Goal: Complete application form: Complete application form

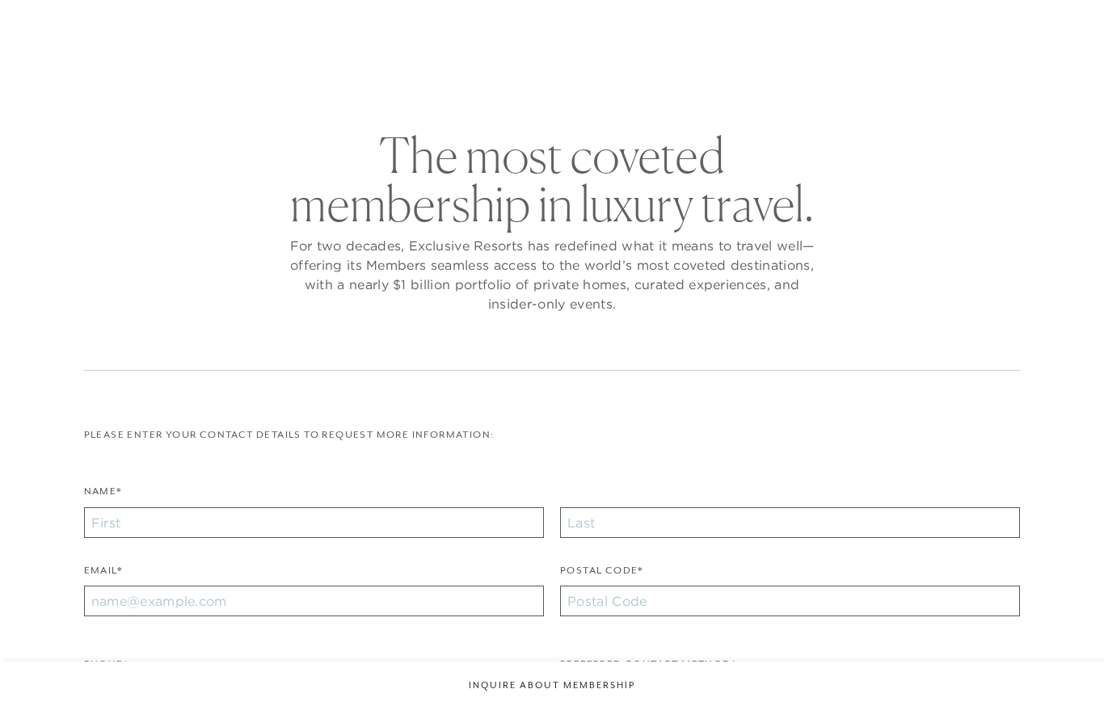
checkbox input "false"
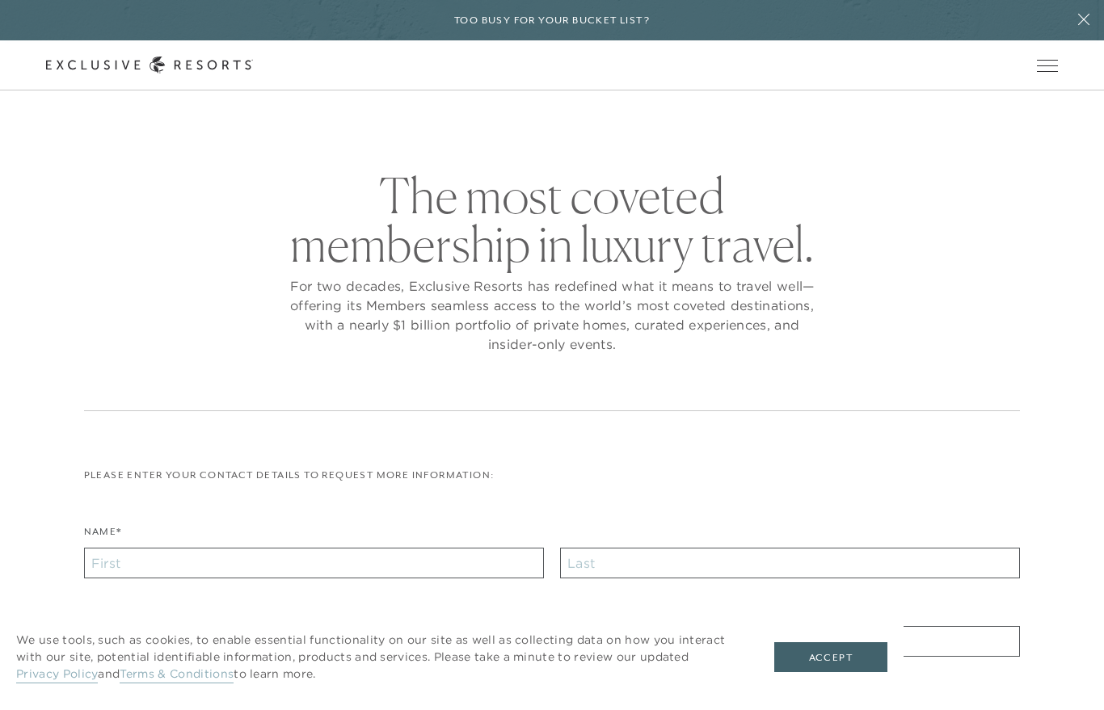
click at [157, 516] on div "Please enter your contact details to request more information: Name* Email* Pos…" at bounding box center [552, 705] width 937 height 474
click at [183, 567] on input "Name*" at bounding box center [314, 563] width 460 height 31
type input "Bob"
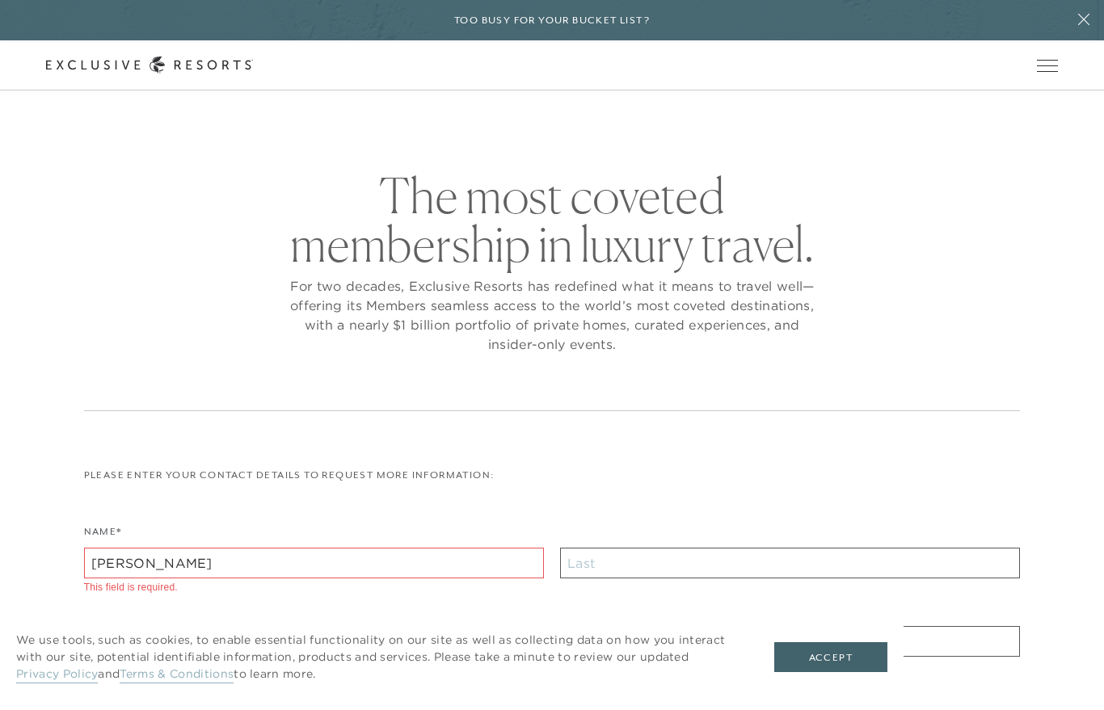
type input "Diepersloot"
type input "93401"
type input "bobdiep@gmail.com"
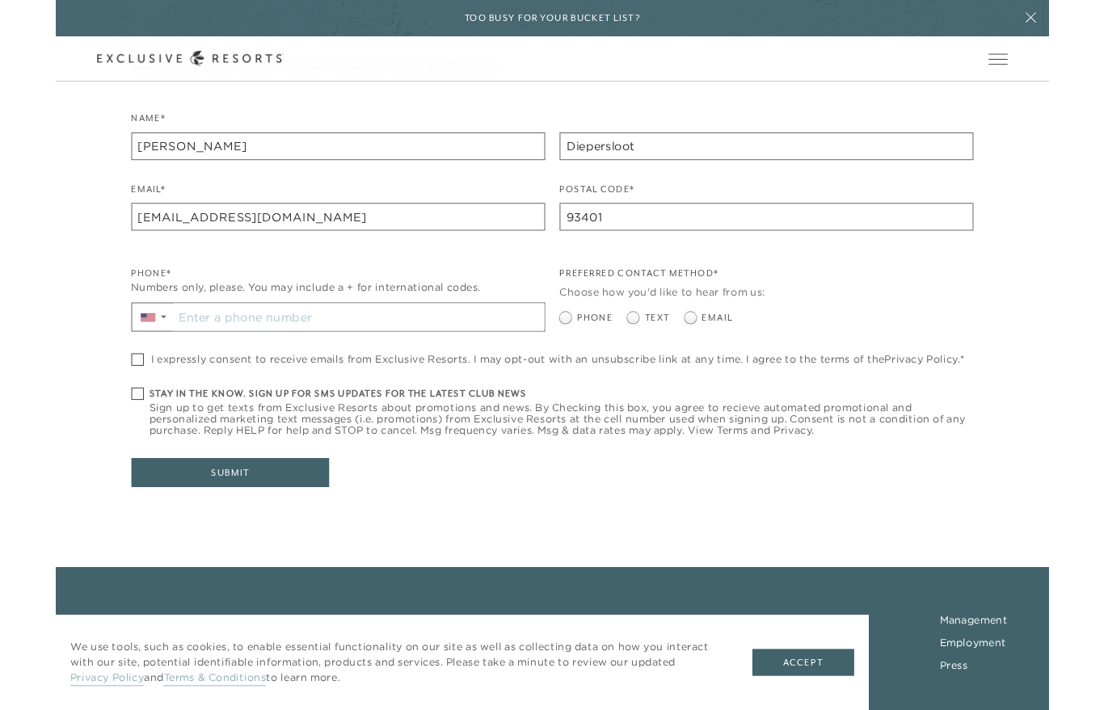
scroll to position [399, 0]
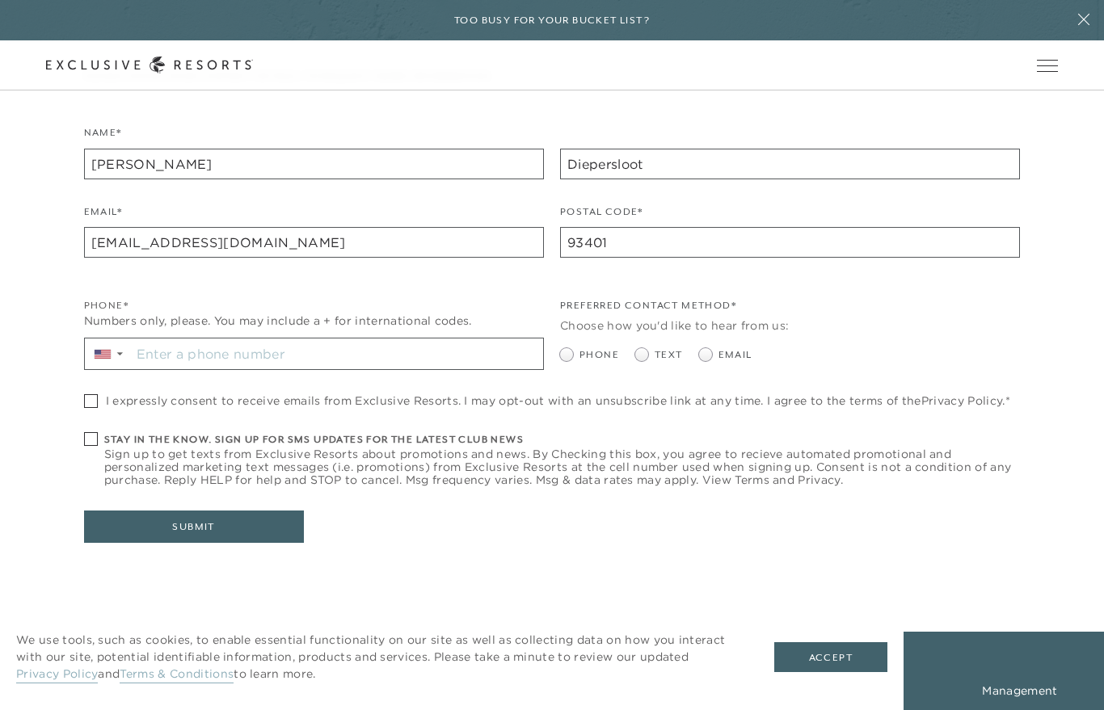
click at [103, 394] on span at bounding box center [95, 401] width 22 height 14
checkbox input "true"
click at [104, 449] on span "Sign up to get texts from Exclusive Resorts about promotions and news. By Check…" at bounding box center [562, 467] width 916 height 39
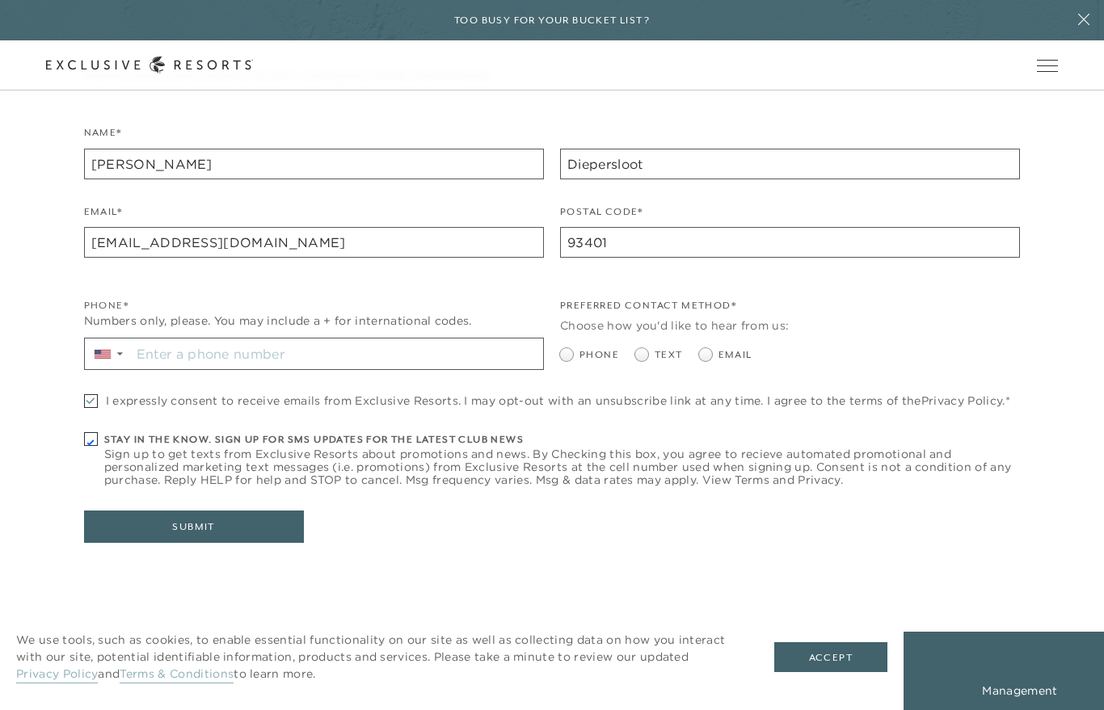
checkbox input "true"
click at [247, 353] on input "Stay in the know. Sign up for sms updates for the latest club news Sign up to g…" at bounding box center [337, 354] width 412 height 31
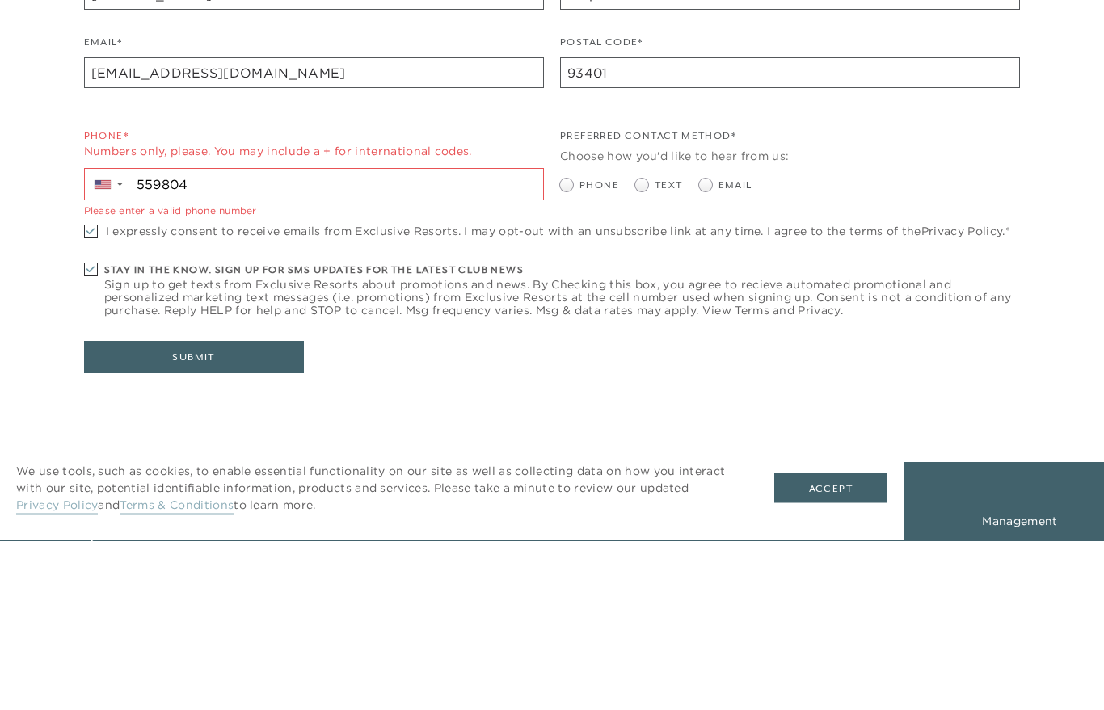
scroll to position [569, 0]
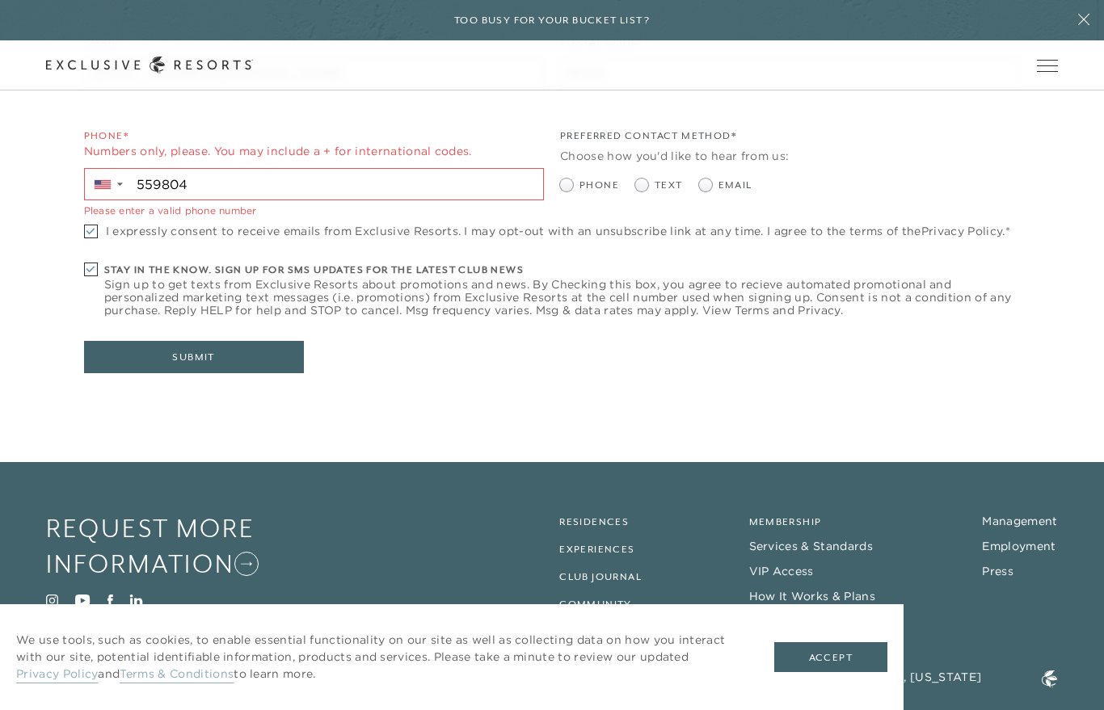
click at [204, 179] on input "559804" at bounding box center [337, 184] width 412 height 31
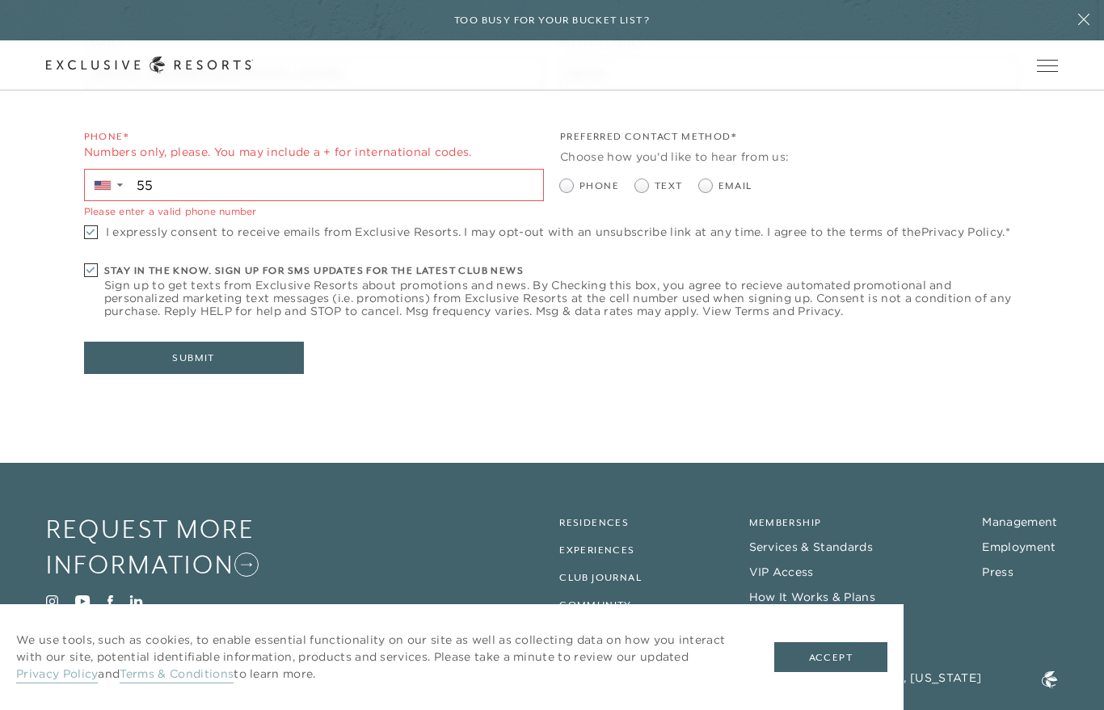
type input "5"
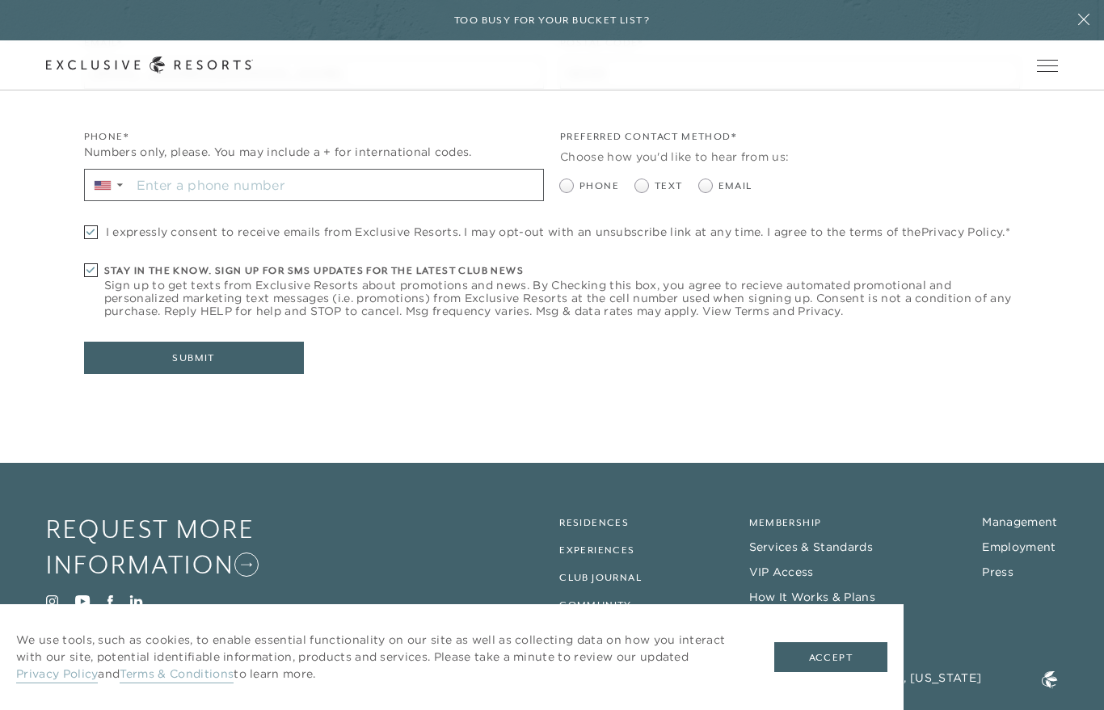
click at [226, 361] on button "Submit" at bounding box center [194, 358] width 220 height 32
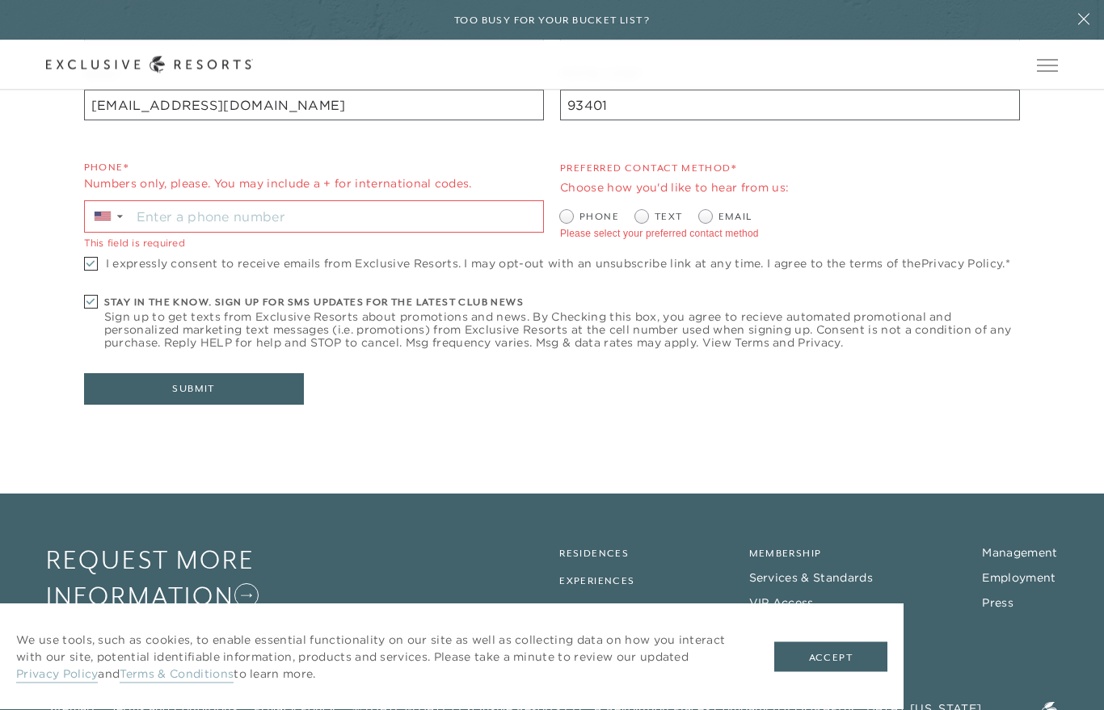
click at [714, 220] on span at bounding box center [708, 217] width 19 height 13
radio input "true"
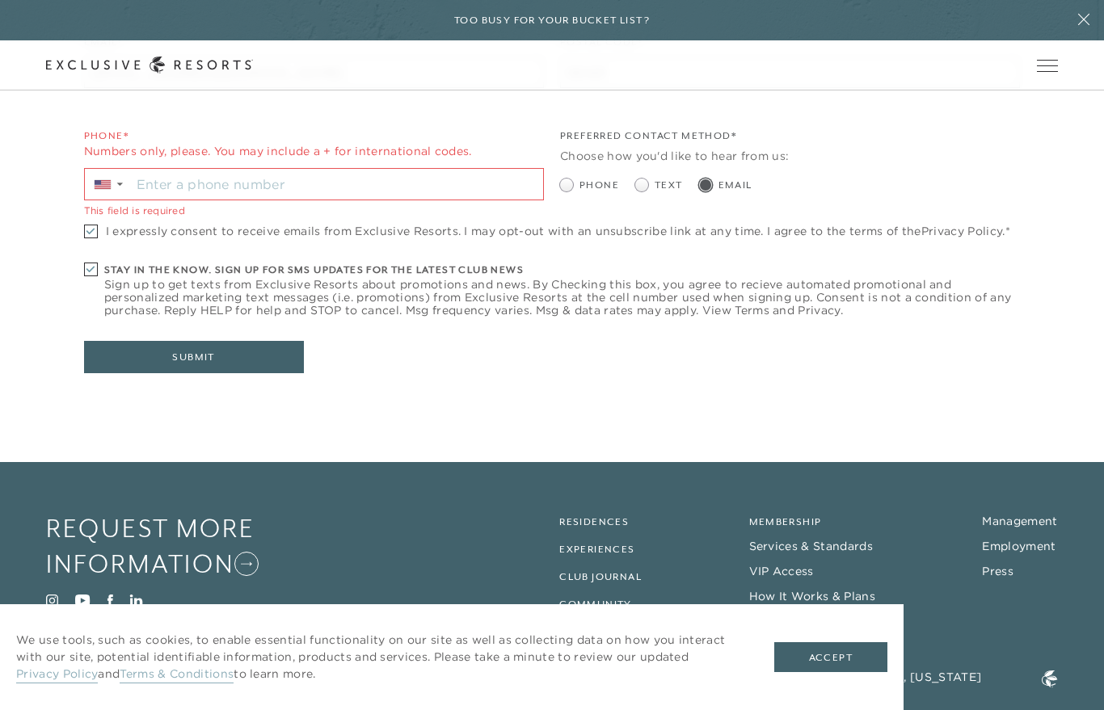
click at [221, 357] on button "Submit" at bounding box center [194, 357] width 220 height 32
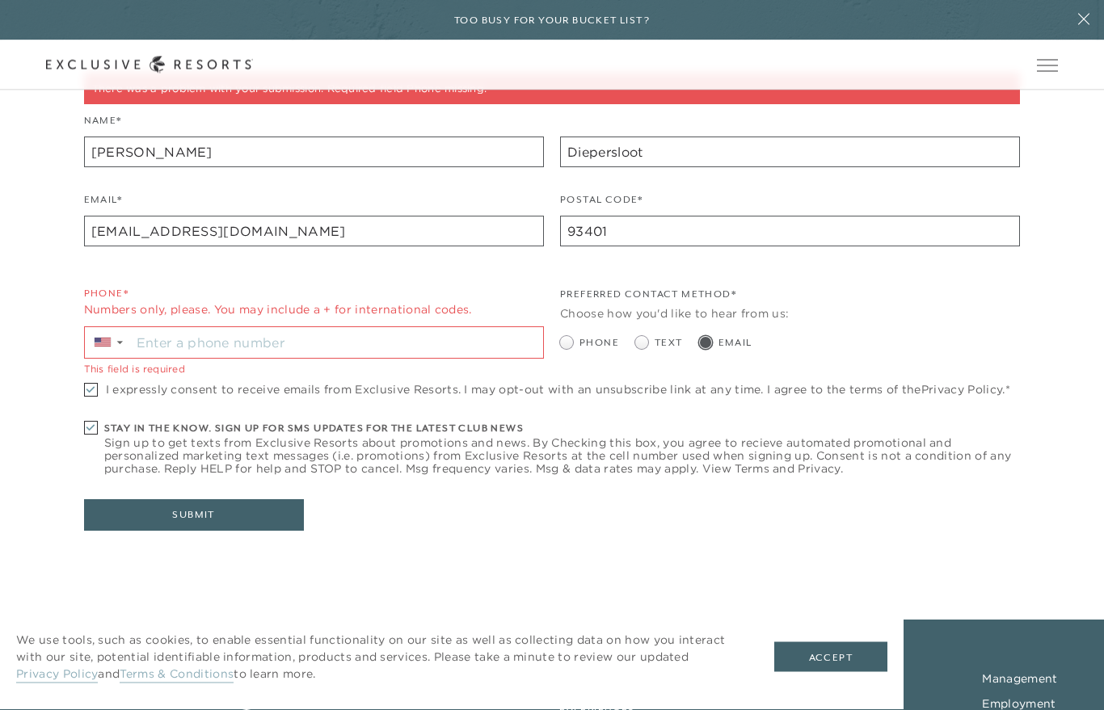
click at [195, 339] on input "Stay in the know. Sign up for sms updates for the latest club news Sign up to g…" at bounding box center [337, 343] width 412 height 31
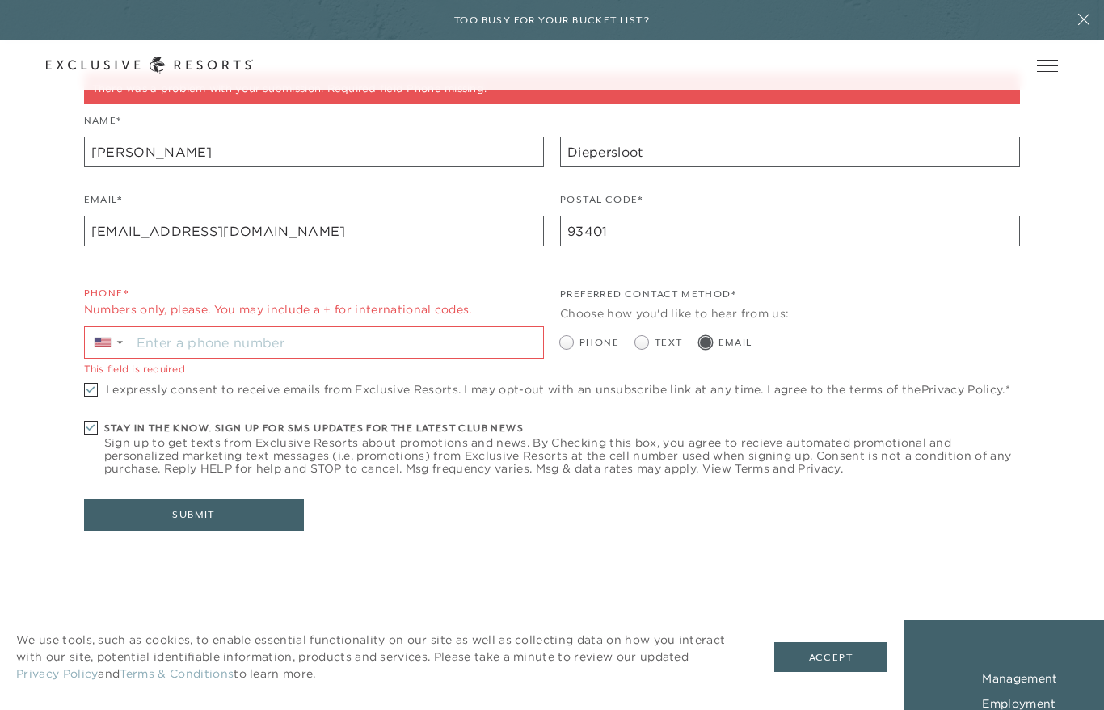
scroll to position [442, 0]
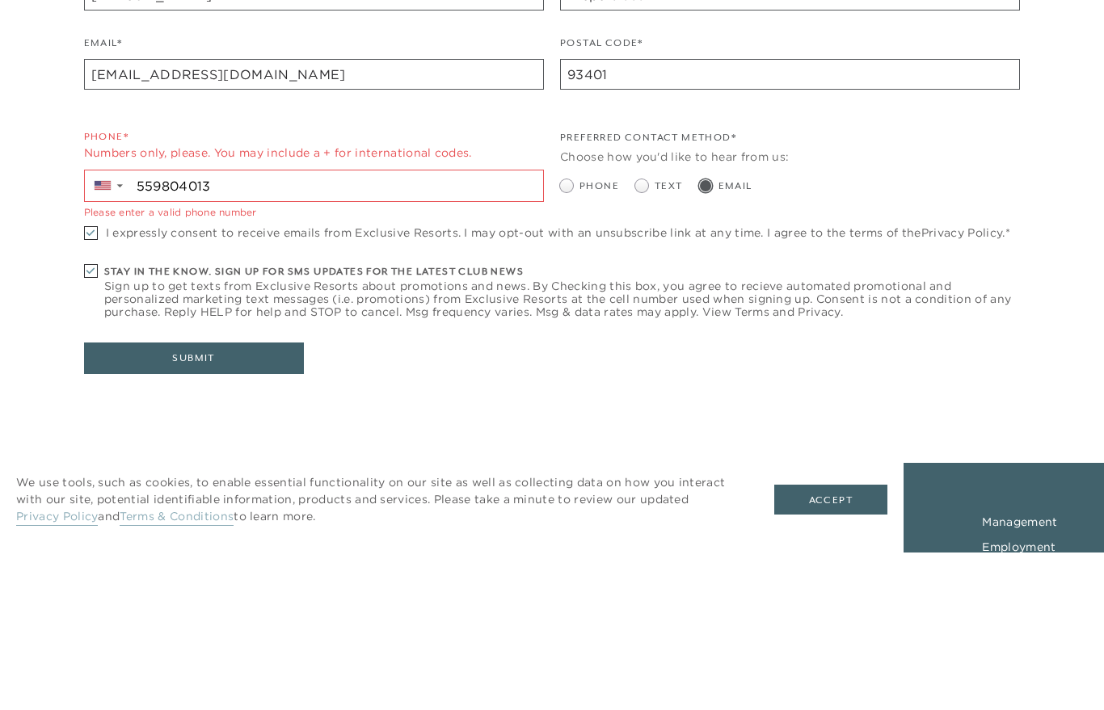
type input "+1 559 804 0131"
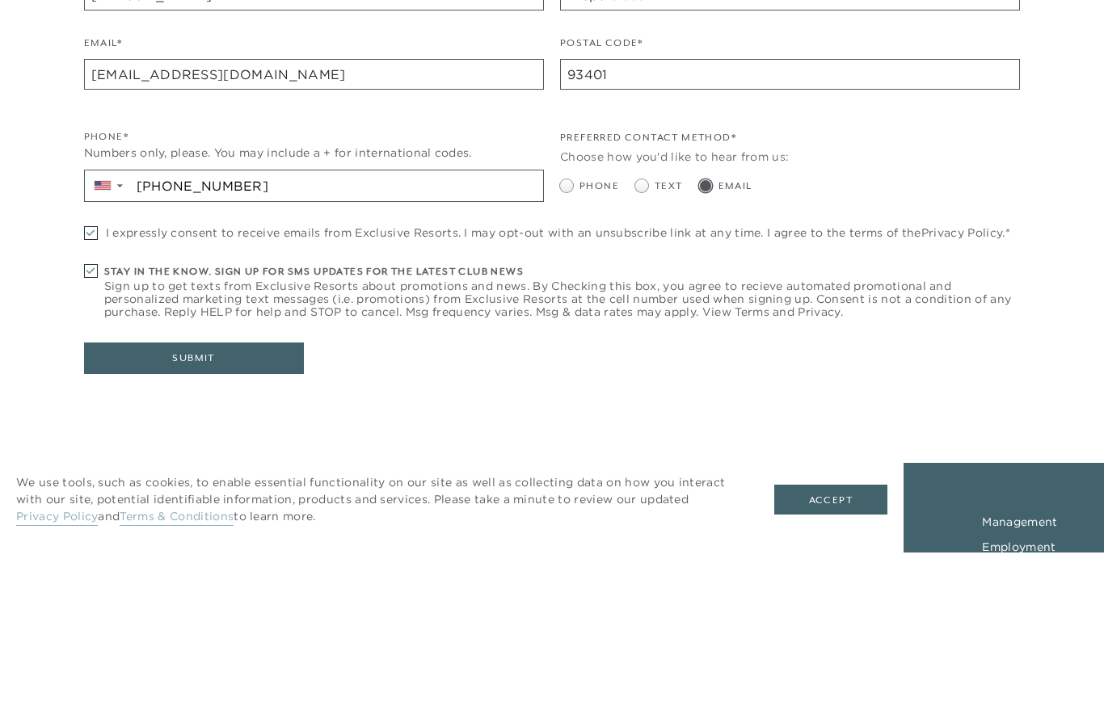
click at [218, 500] on button "Submit" at bounding box center [194, 516] width 220 height 32
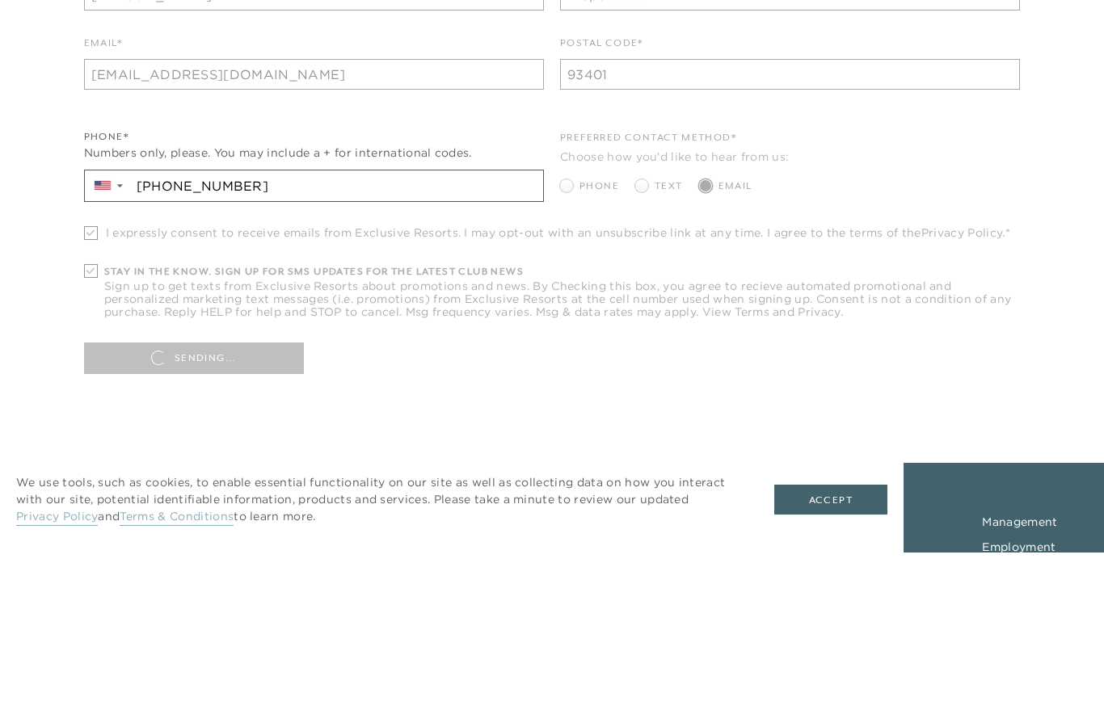
scroll to position [600, 0]
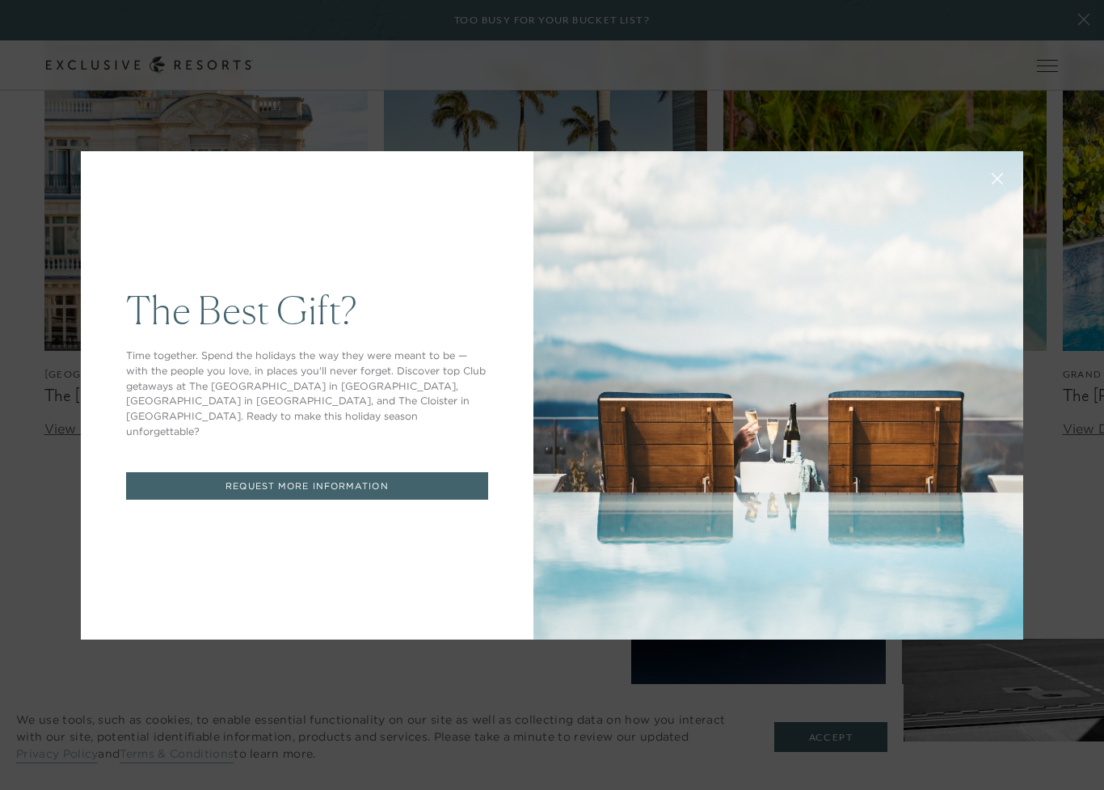
click at [390, 472] on link "REQUEST MORE INFORMATION" at bounding box center [307, 486] width 362 height 28
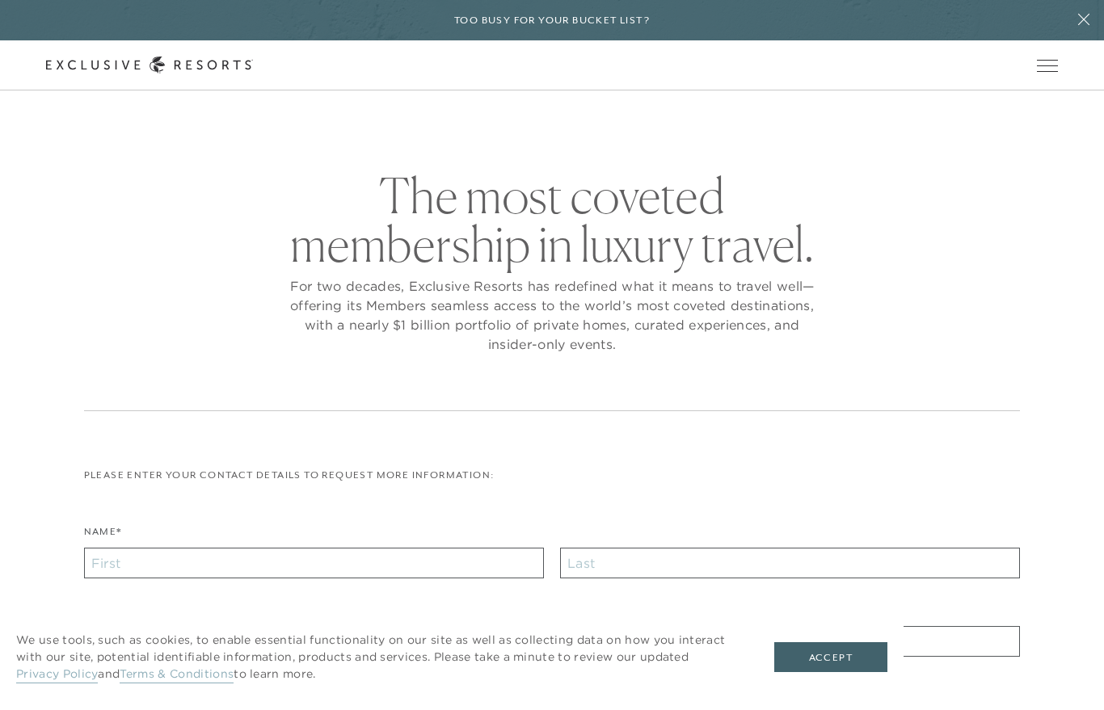
checkbox input "false"
